Goal: Task Accomplishment & Management: Manage account settings

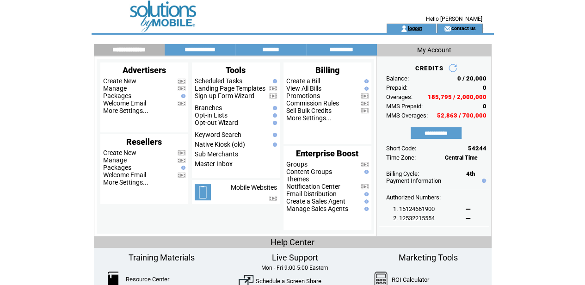
click at [414, 28] on link "logout" at bounding box center [414, 28] width 14 height 6
